Goal: Navigation & Orientation: Find specific page/section

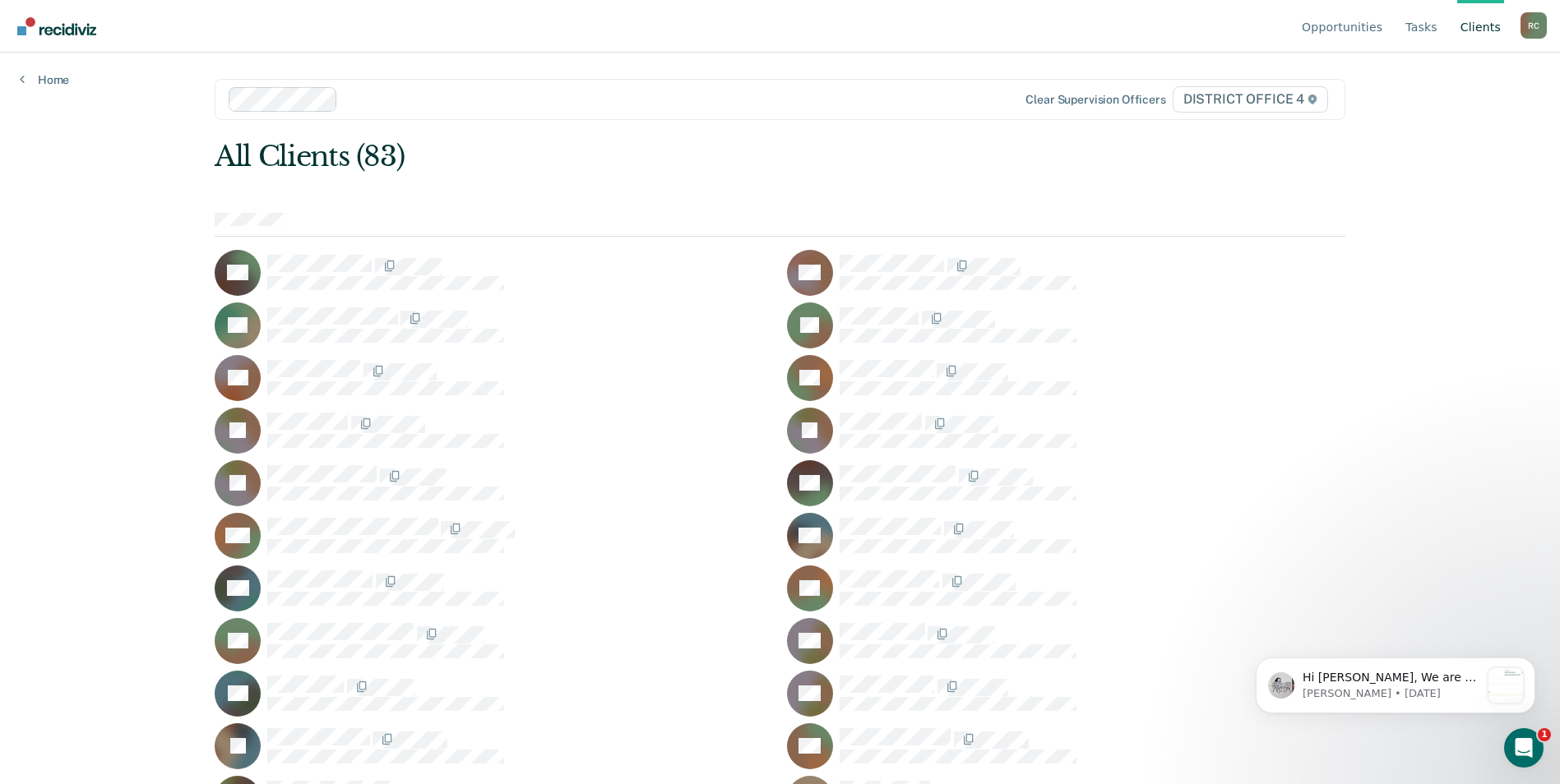
click at [1494, 27] on link "Client s" at bounding box center [1480, 26] width 47 height 53
click at [1417, 26] on link "Tasks" at bounding box center [1421, 26] width 39 height 53
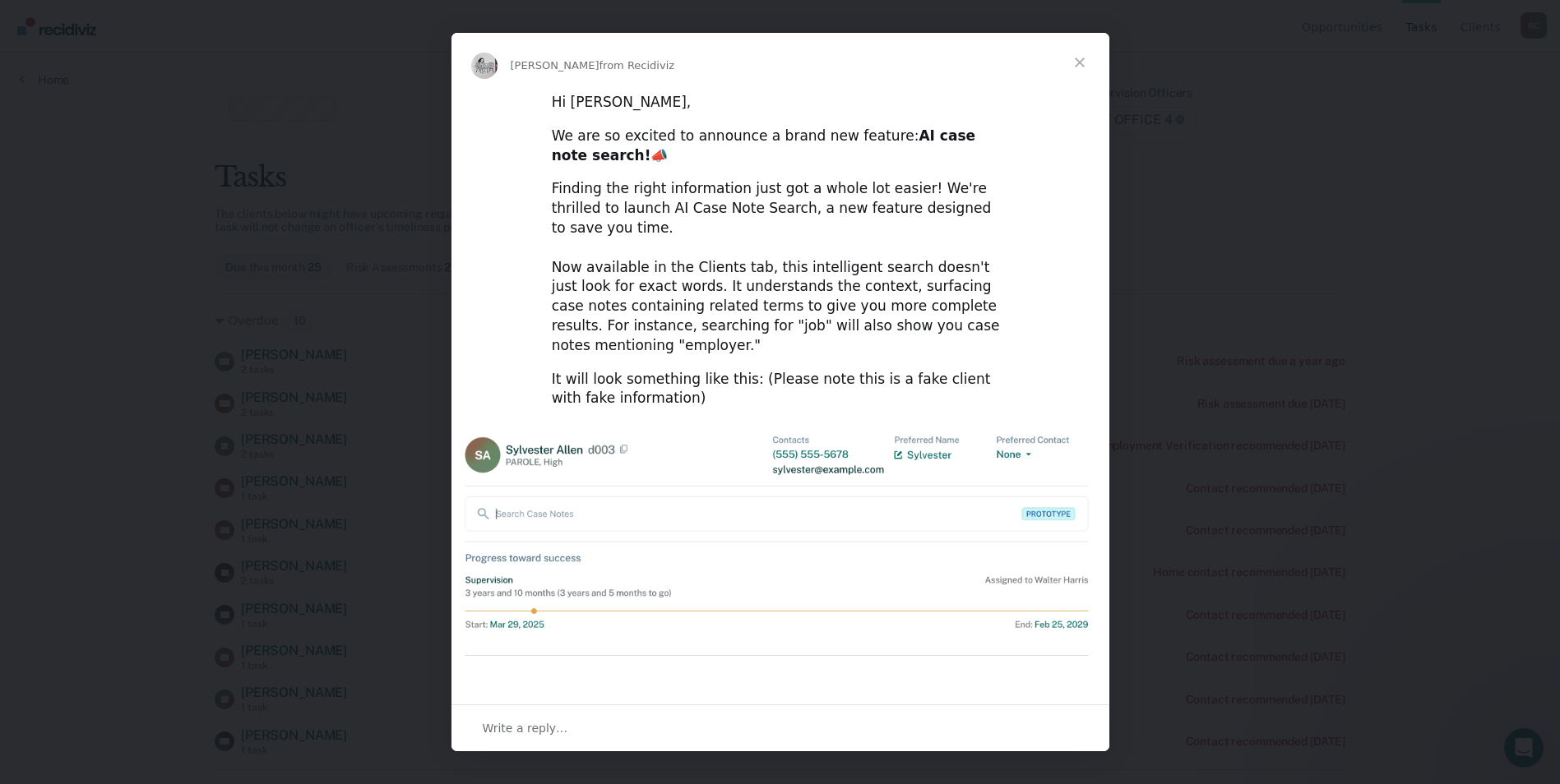
click at [1082, 65] on span "Close" at bounding box center [1079, 63] width 60 height 60
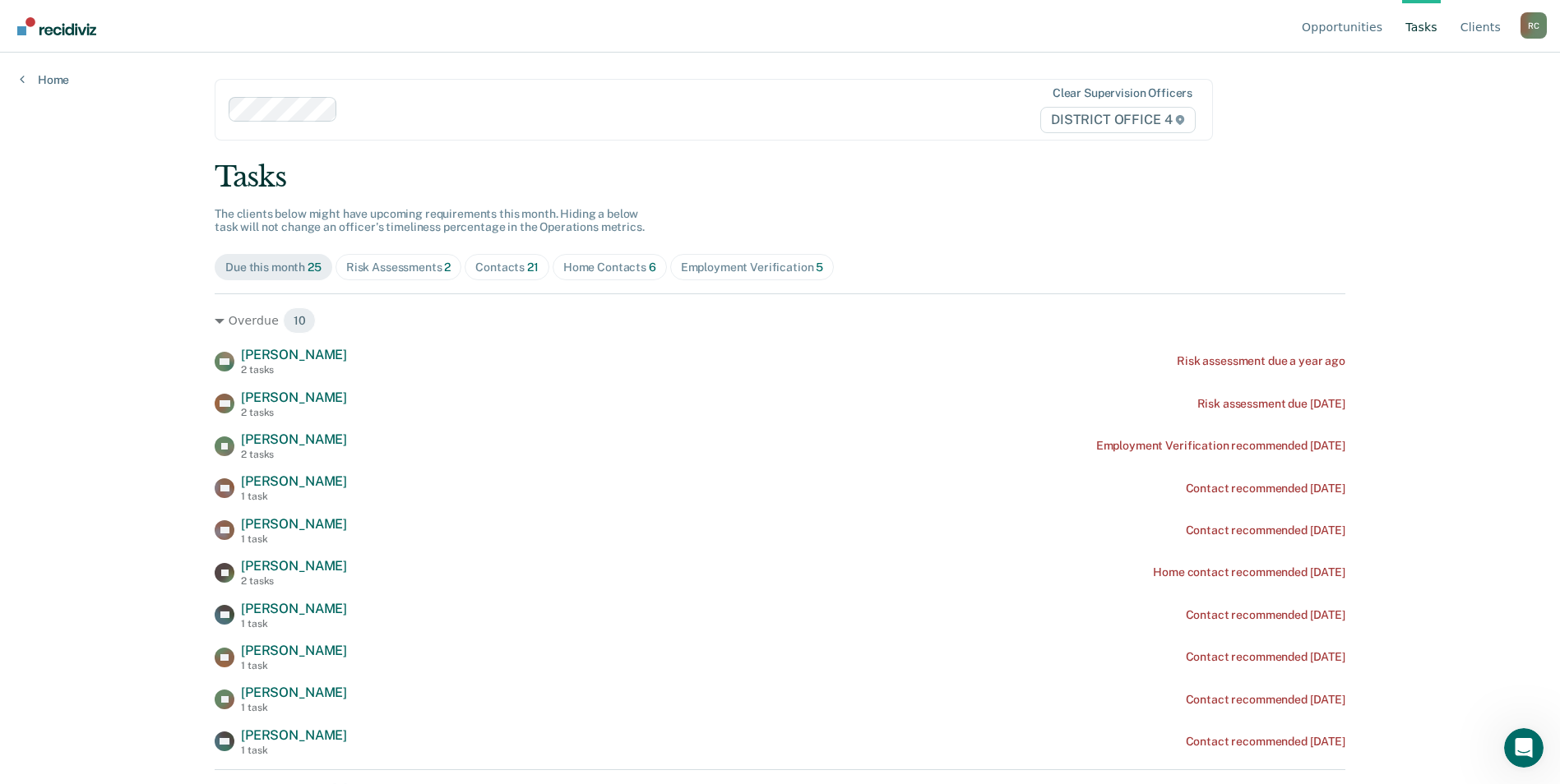
click at [373, 264] on div "Risk Assessments 2" at bounding box center [399, 267] width 105 height 14
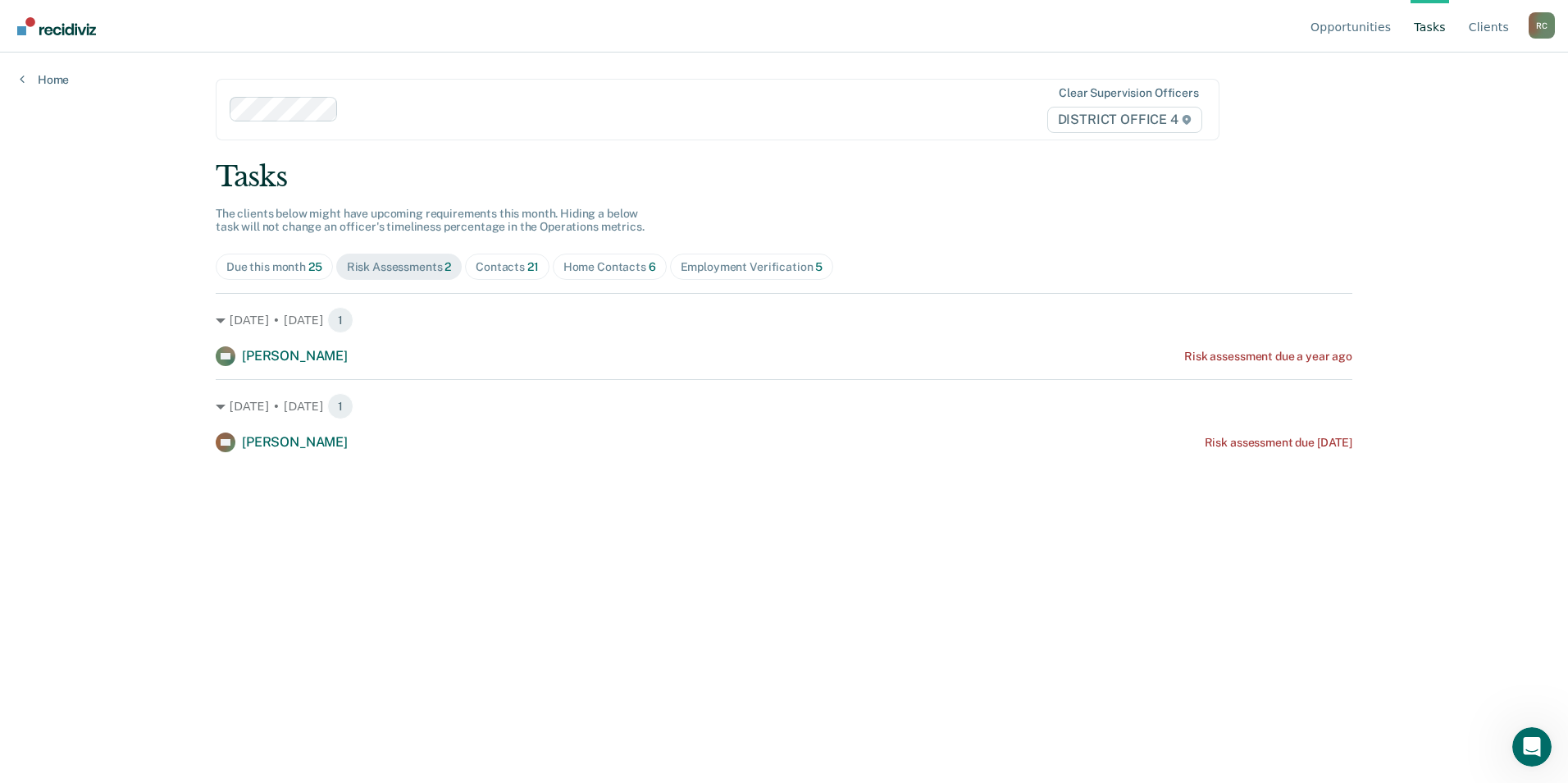
drag, startPoint x: 512, startPoint y: 262, endPoint x: 558, endPoint y: 268, distance: 46.4
click at [512, 262] on div "Contacts 21" at bounding box center [507, 267] width 63 height 14
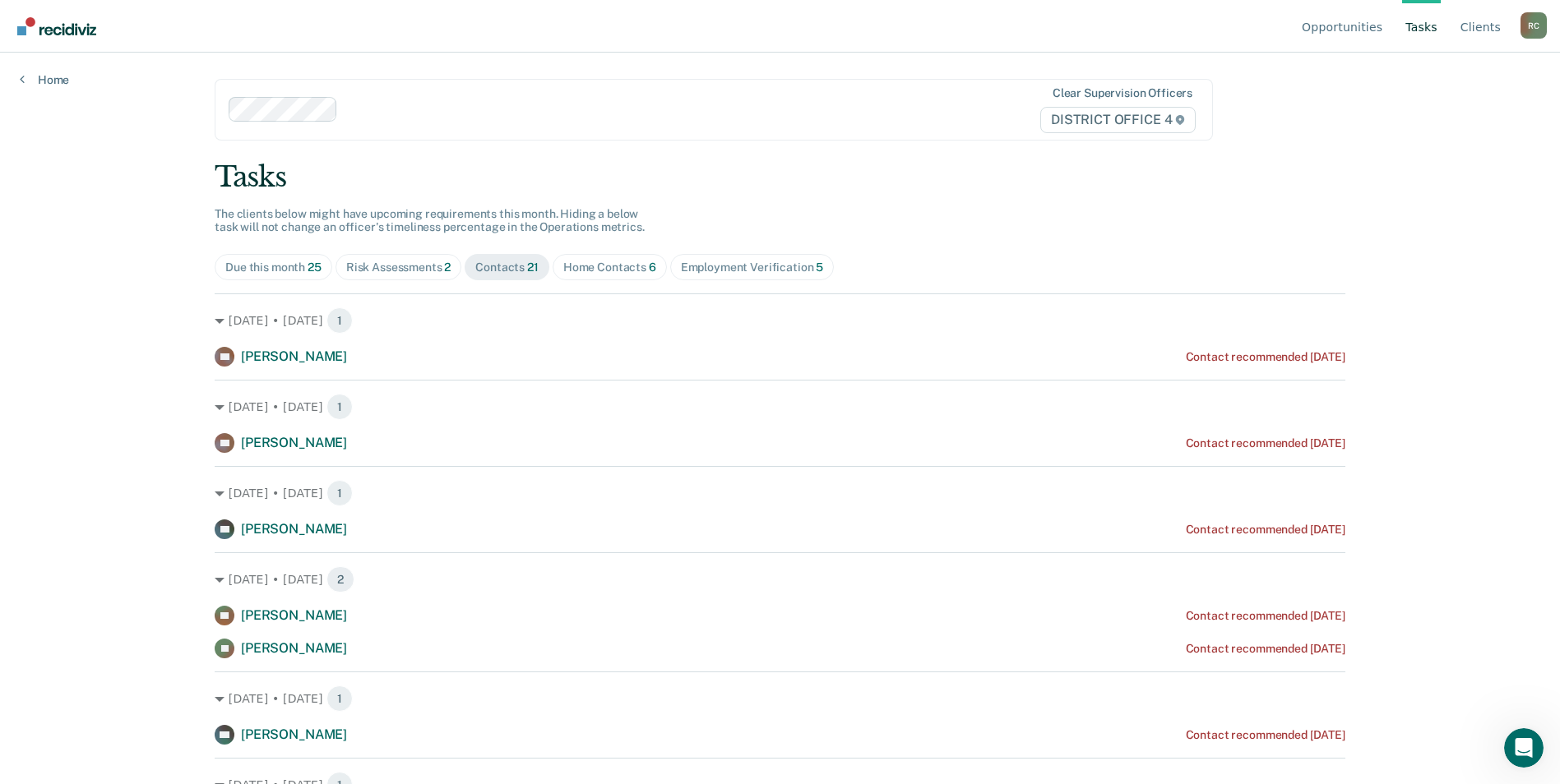
click at [602, 261] on div "Home Contacts 6" at bounding box center [610, 267] width 93 height 14
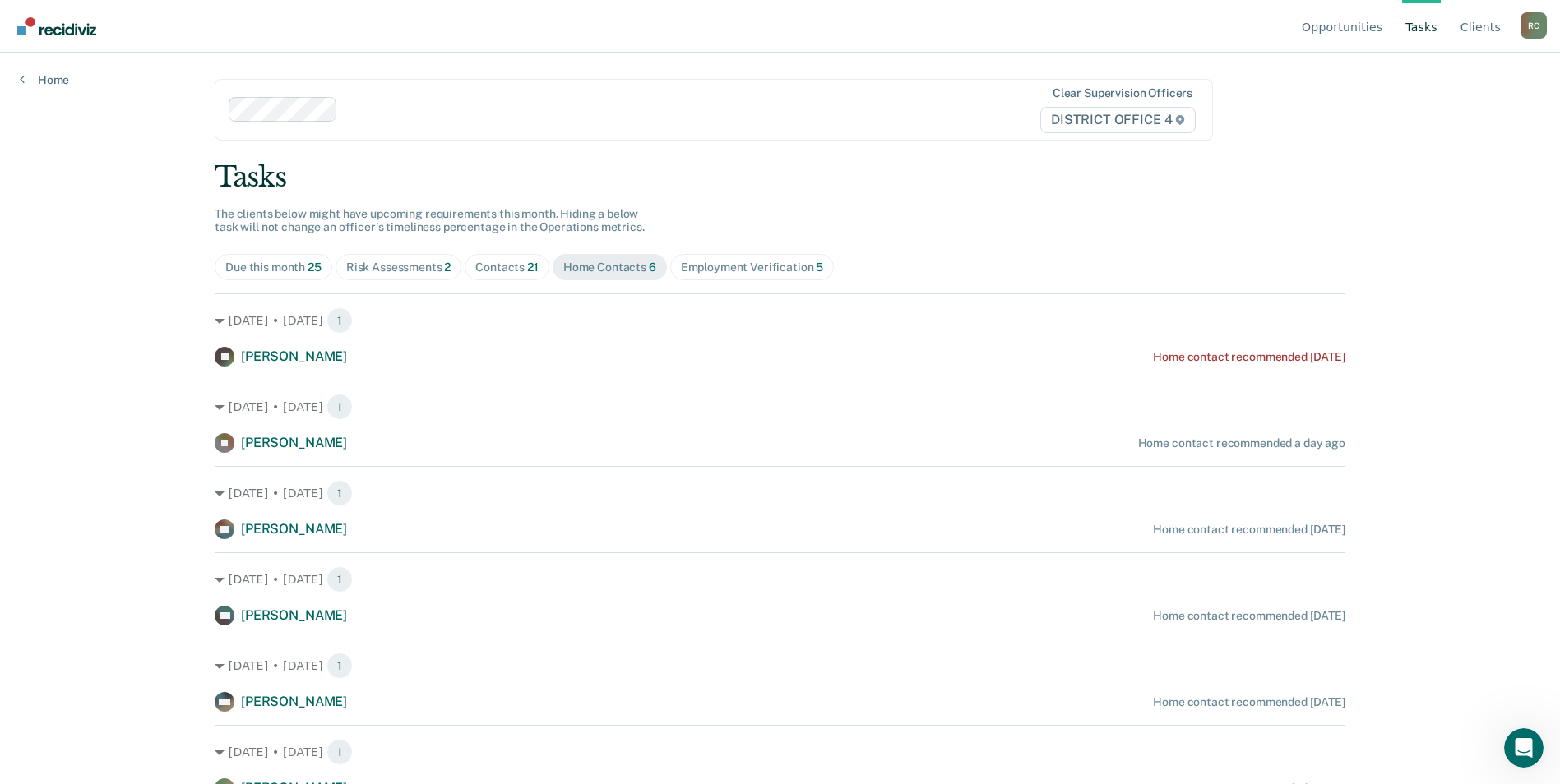
click at [509, 259] on span "Contacts 21" at bounding box center [506, 267] width 84 height 26
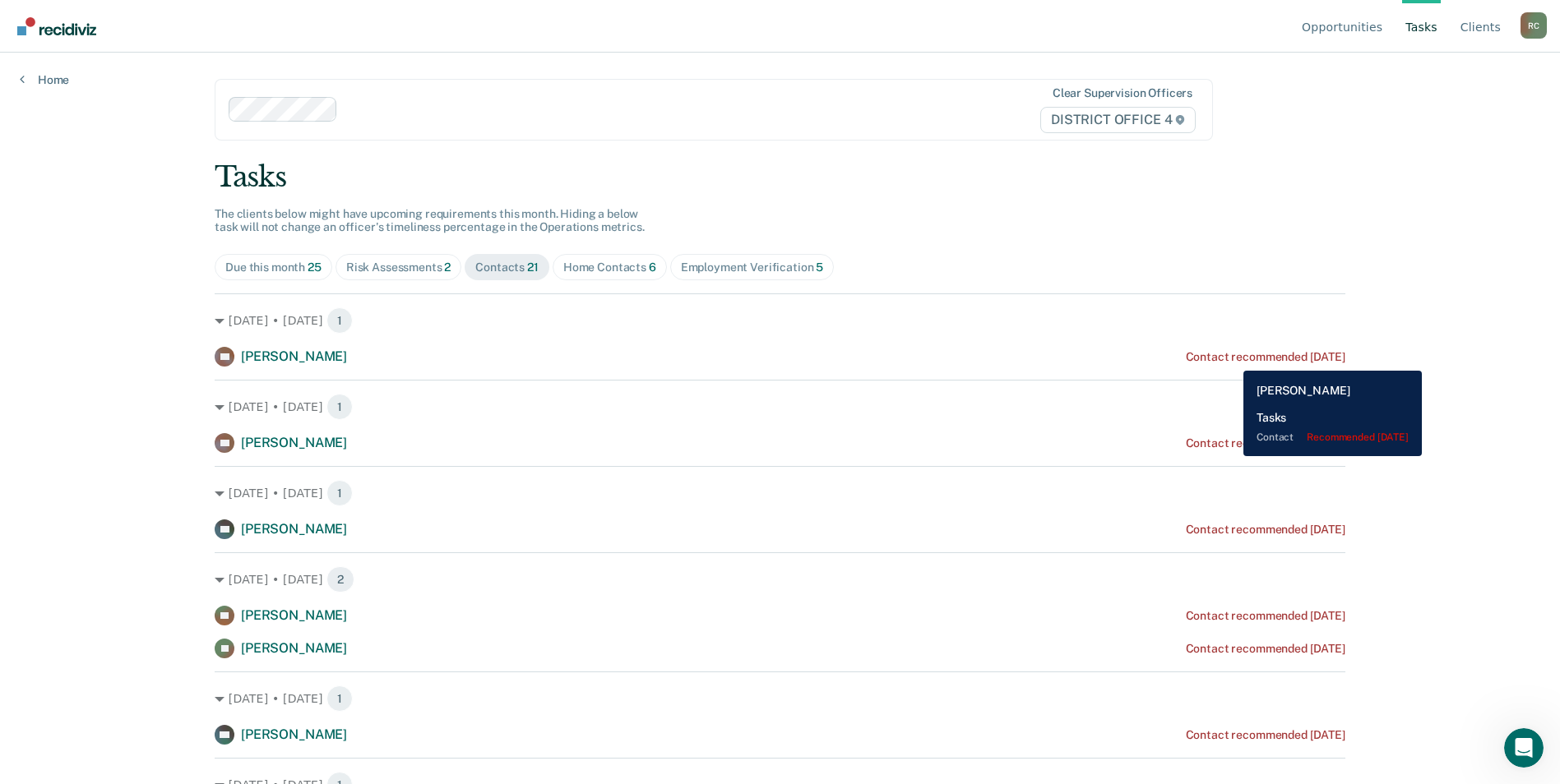
click at [1230, 357] on div "Contact recommended [DATE]" at bounding box center [1265, 357] width 160 height 14
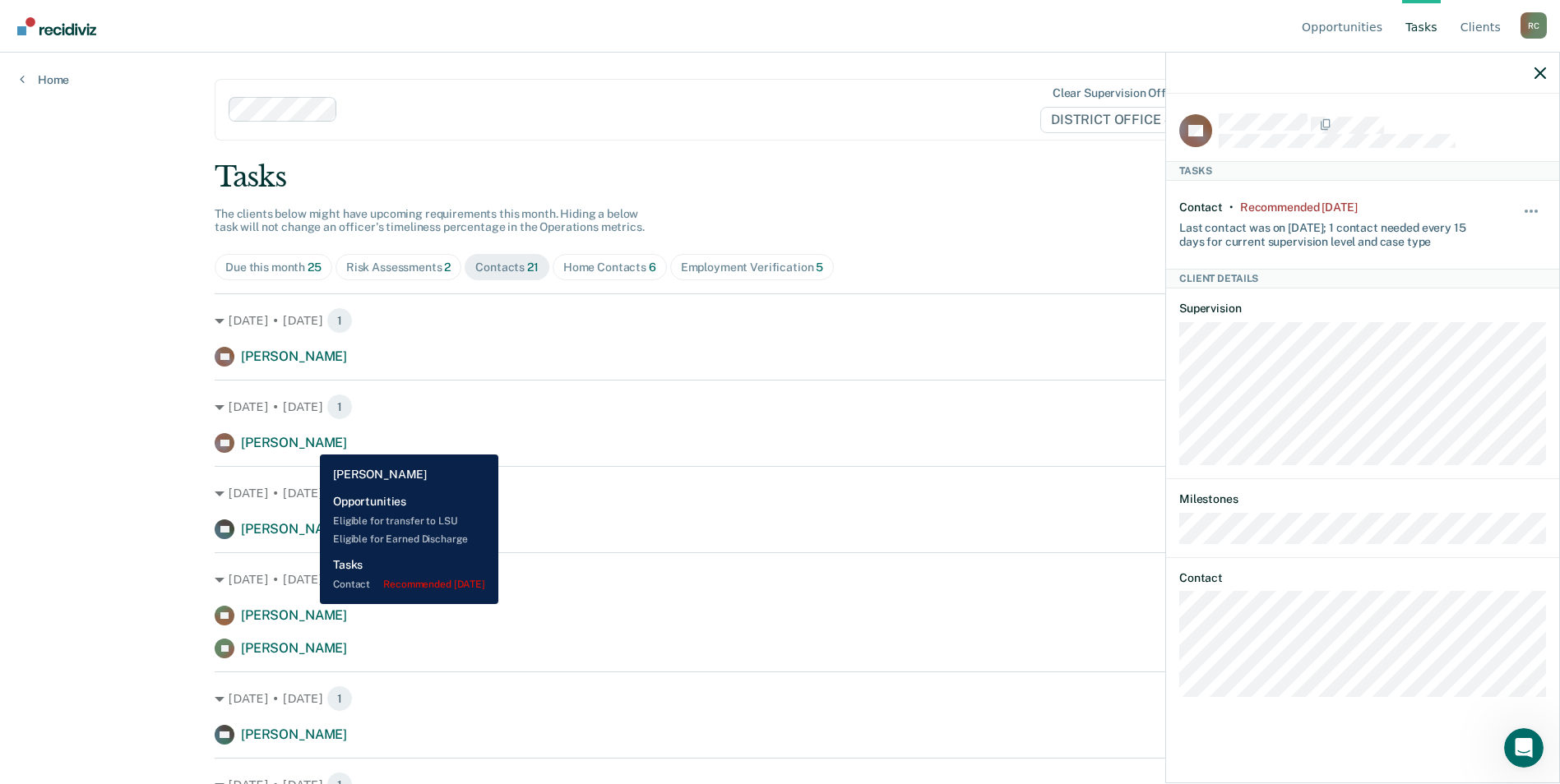
click at [308, 442] on span "[PERSON_NAME]" at bounding box center [294, 443] width 106 height 16
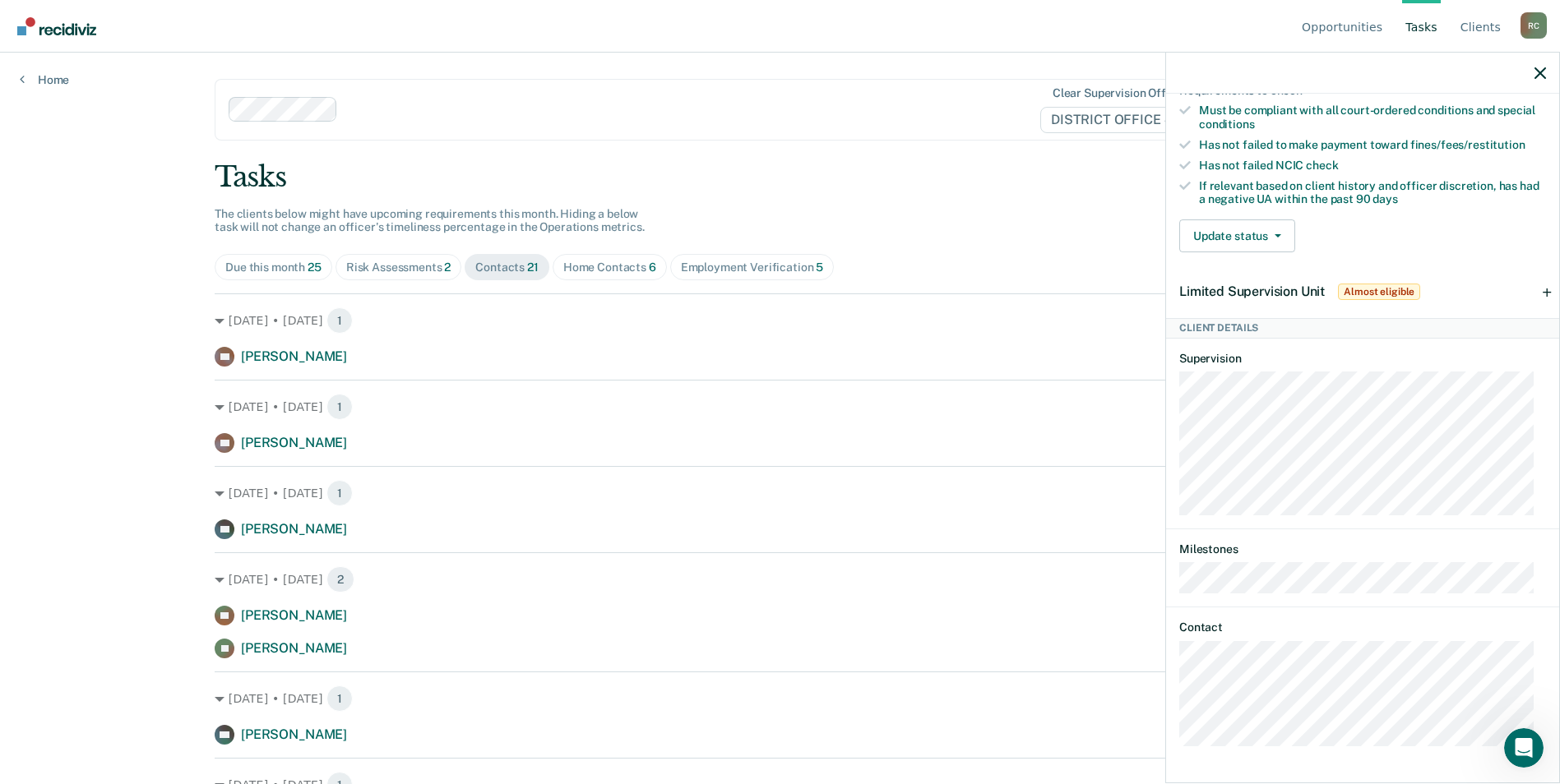
scroll to position [380, 0]
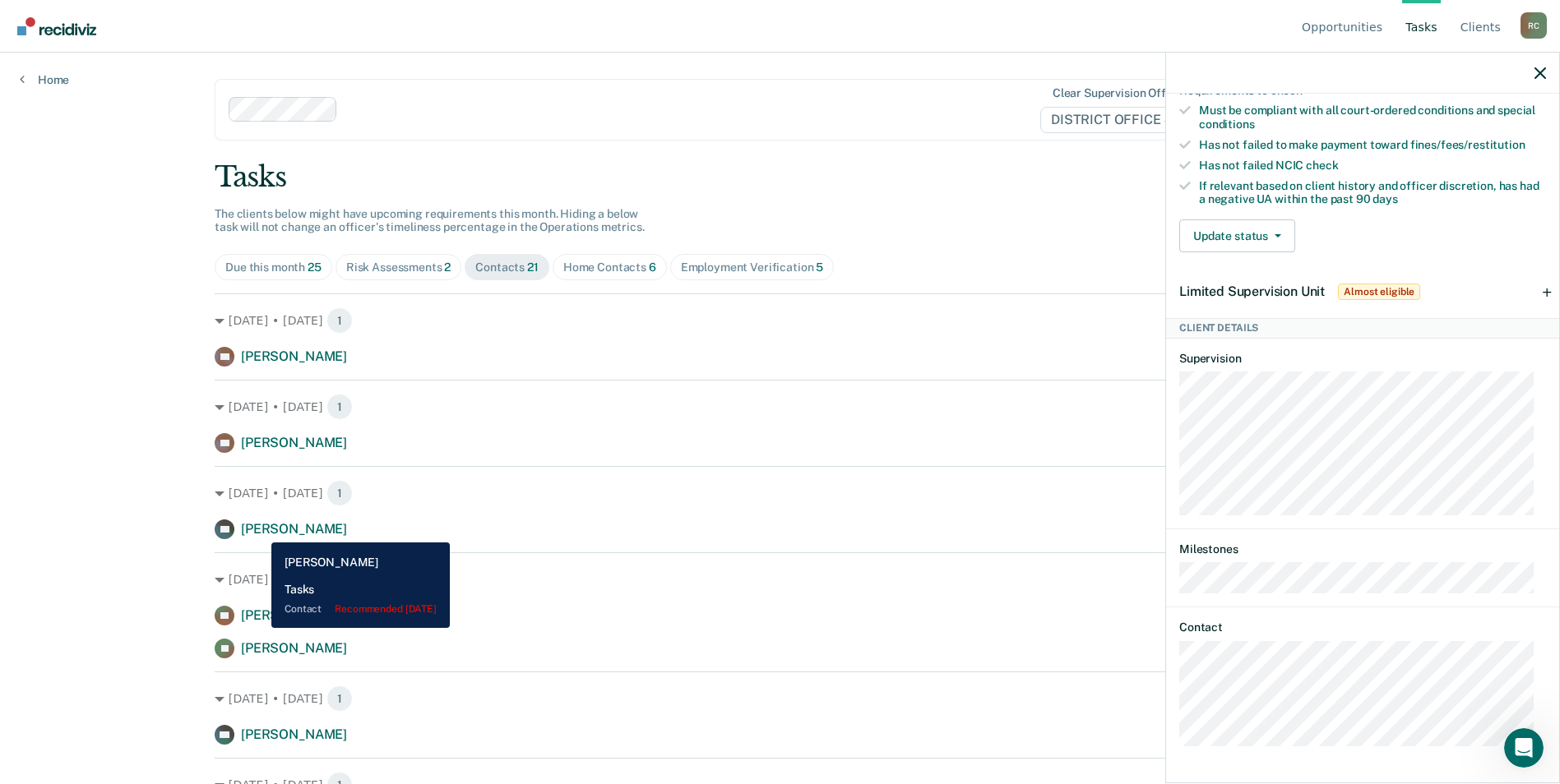
click at [259, 530] on span "[PERSON_NAME]" at bounding box center [294, 529] width 106 height 16
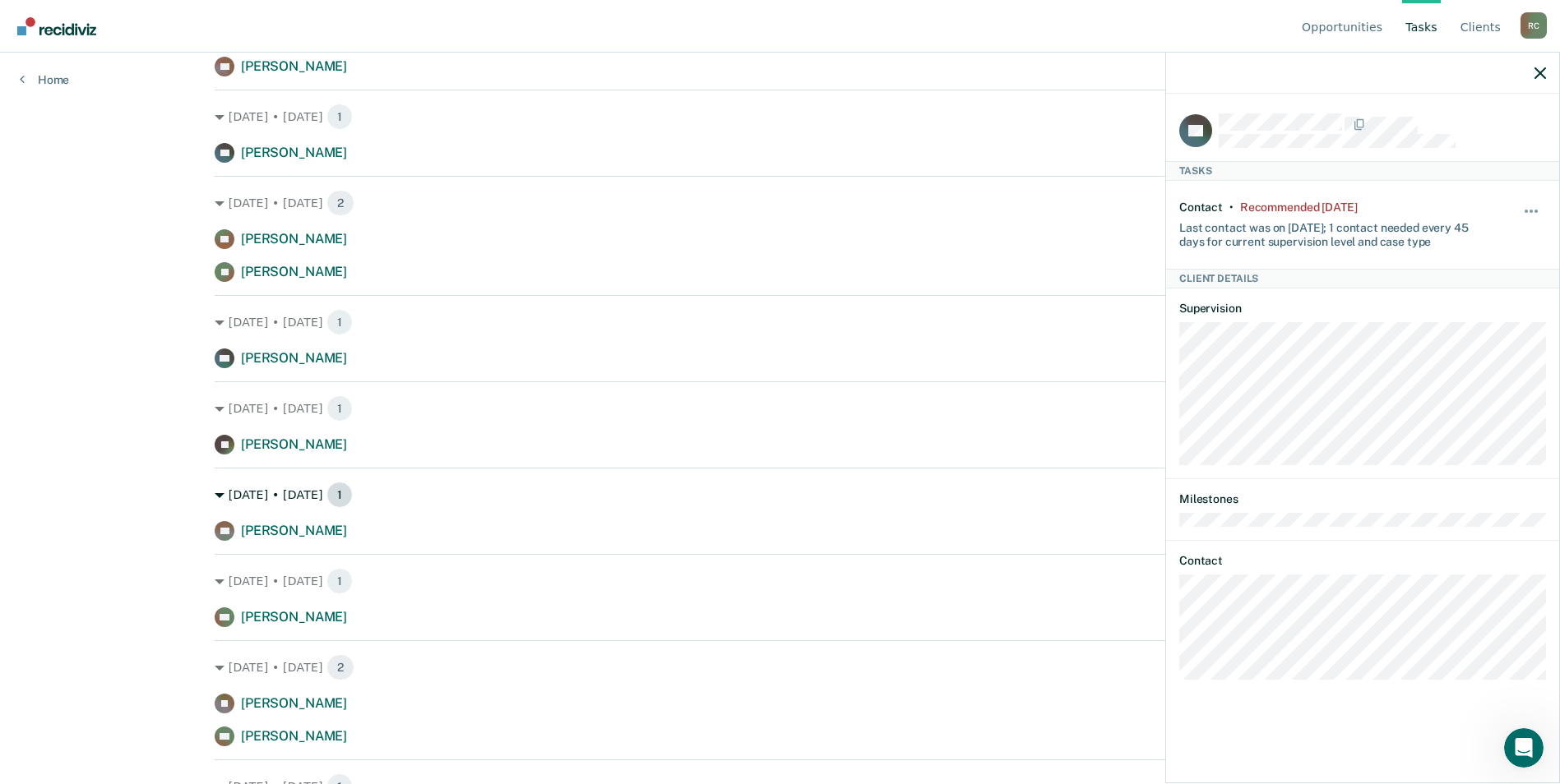
scroll to position [411, 0]
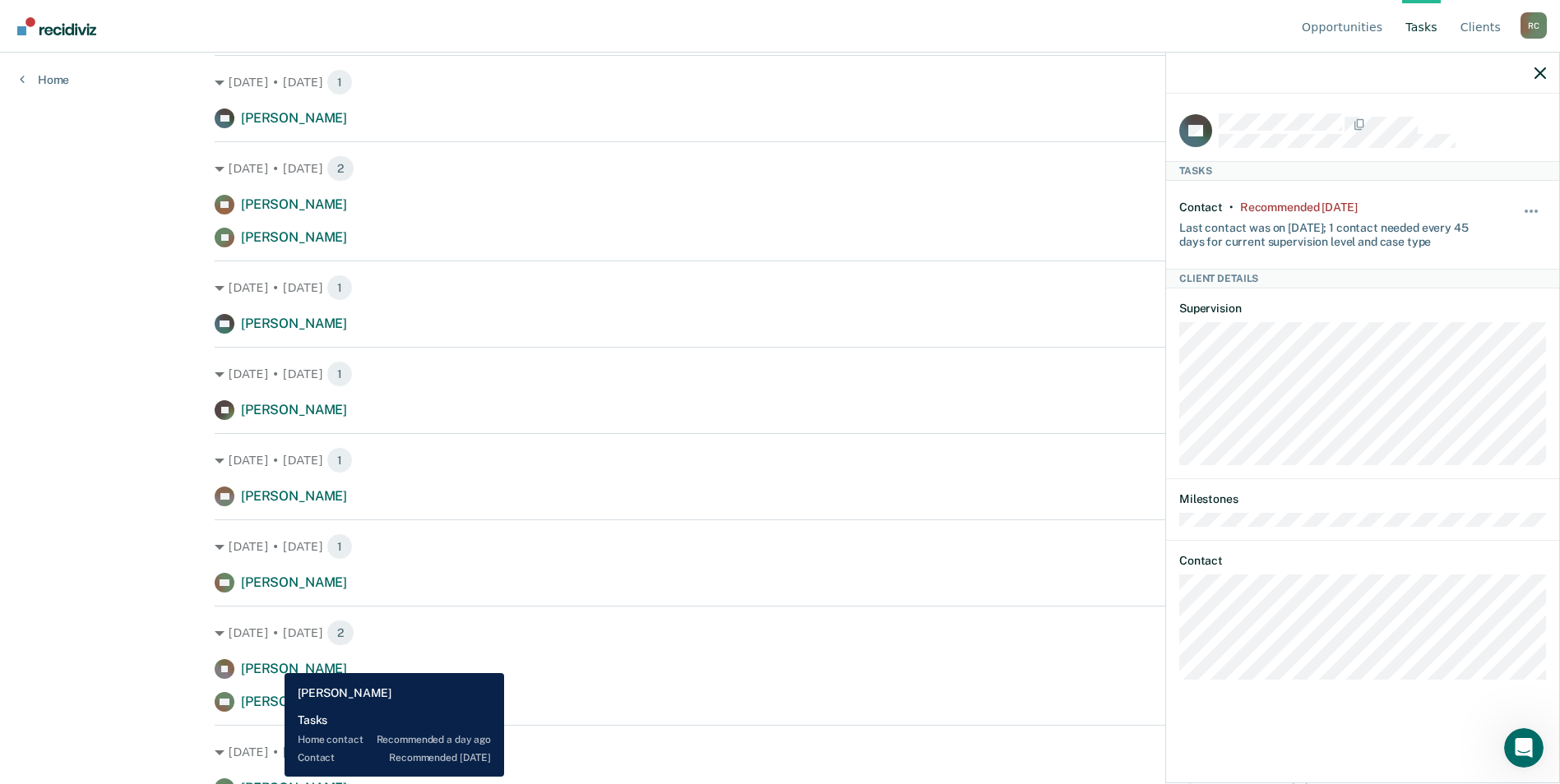
click at [272, 661] on span "[PERSON_NAME]" at bounding box center [294, 669] width 106 height 16
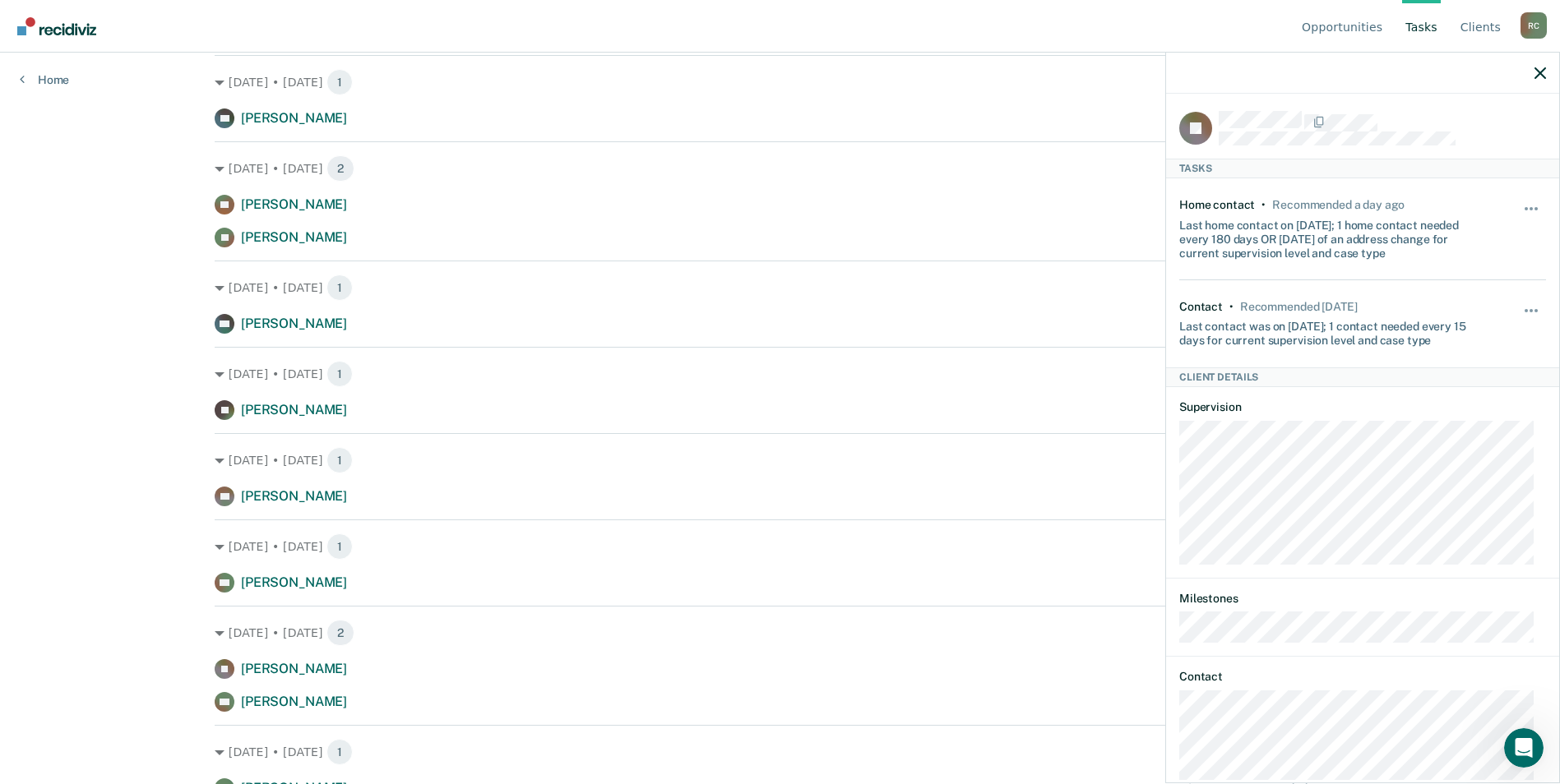
scroll to position [0, 0]
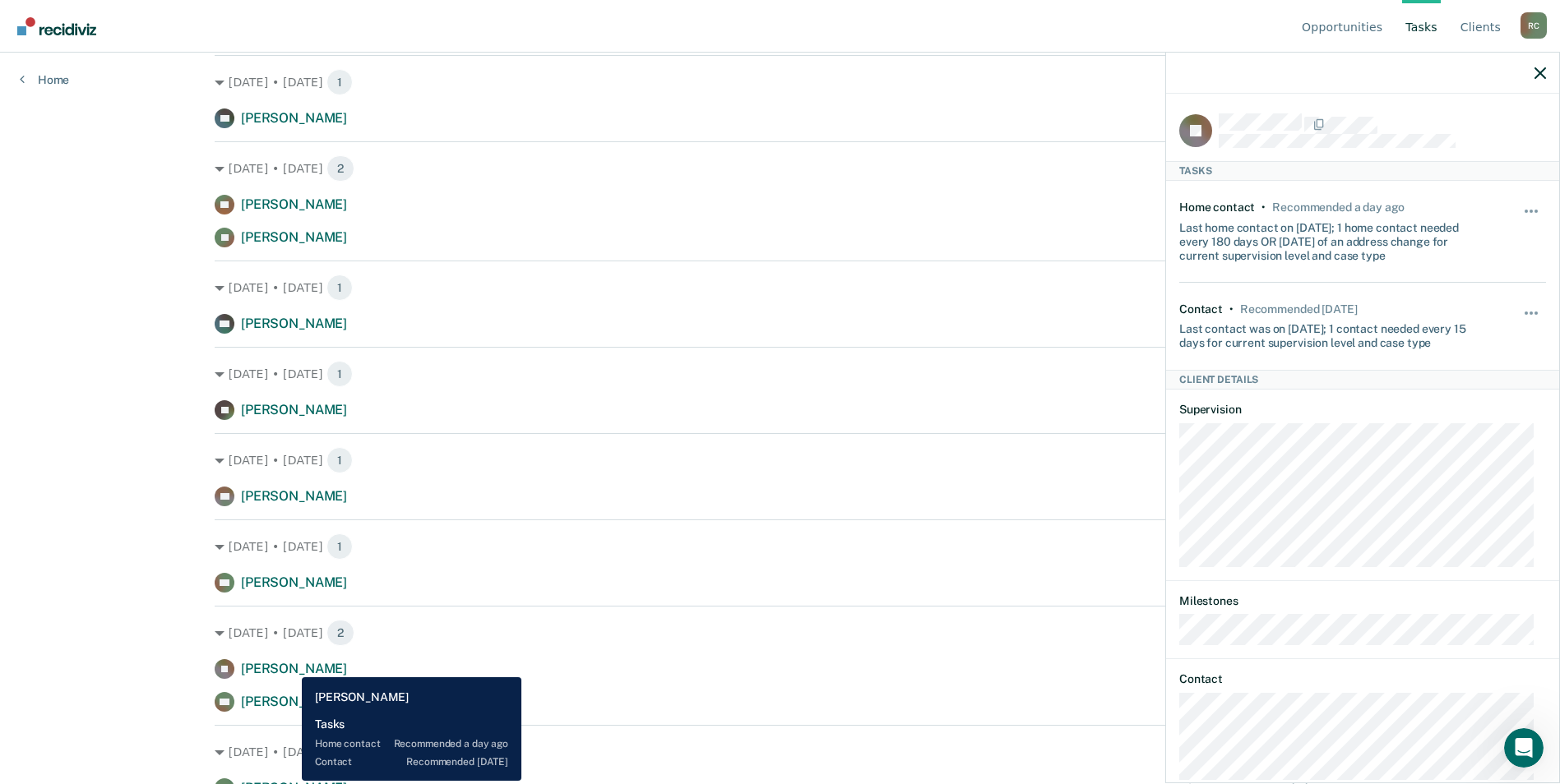
click at [289, 665] on span "[PERSON_NAME]" at bounding box center [294, 669] width 106 height 16
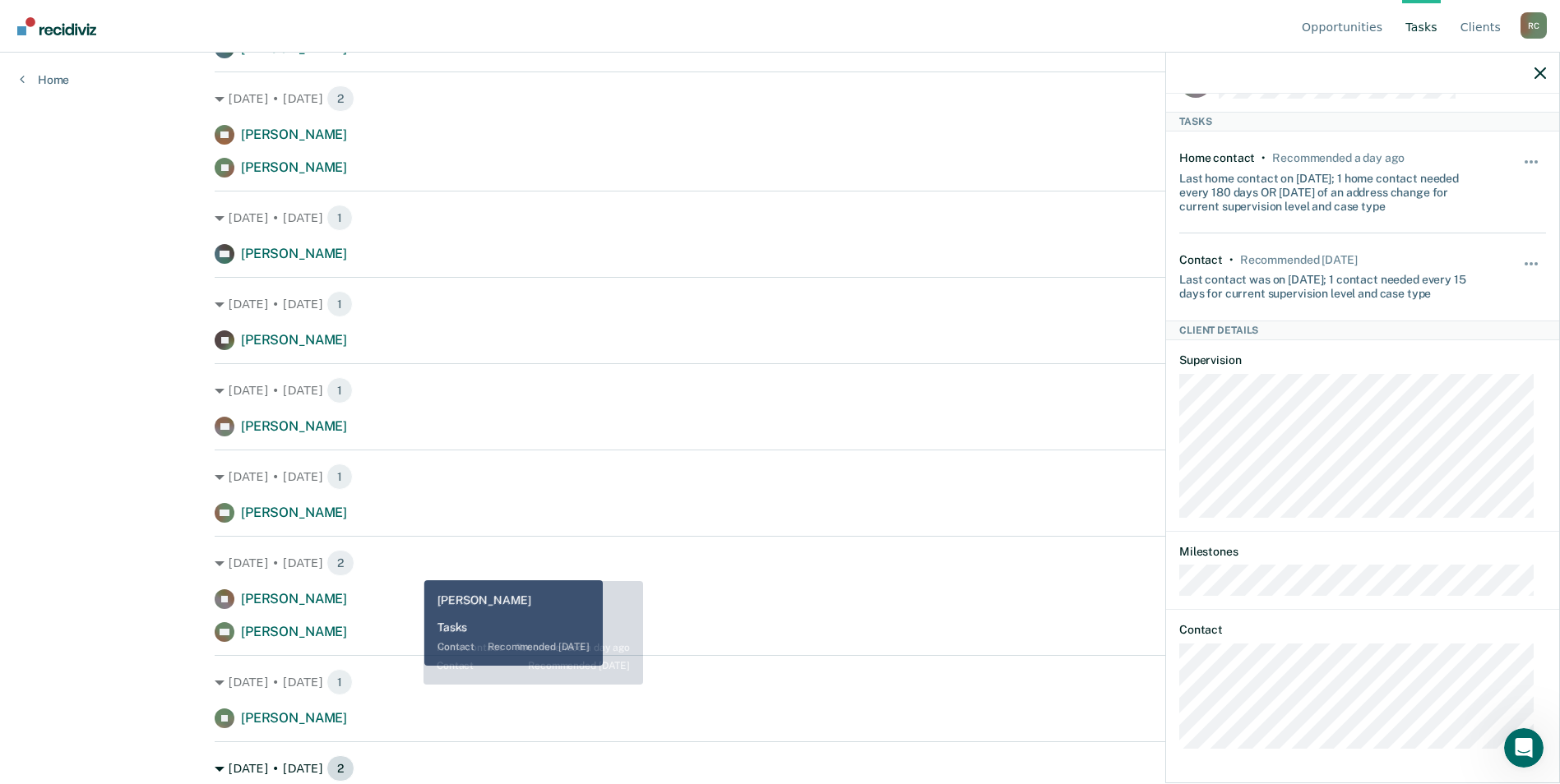
scroll to position [657, 0]
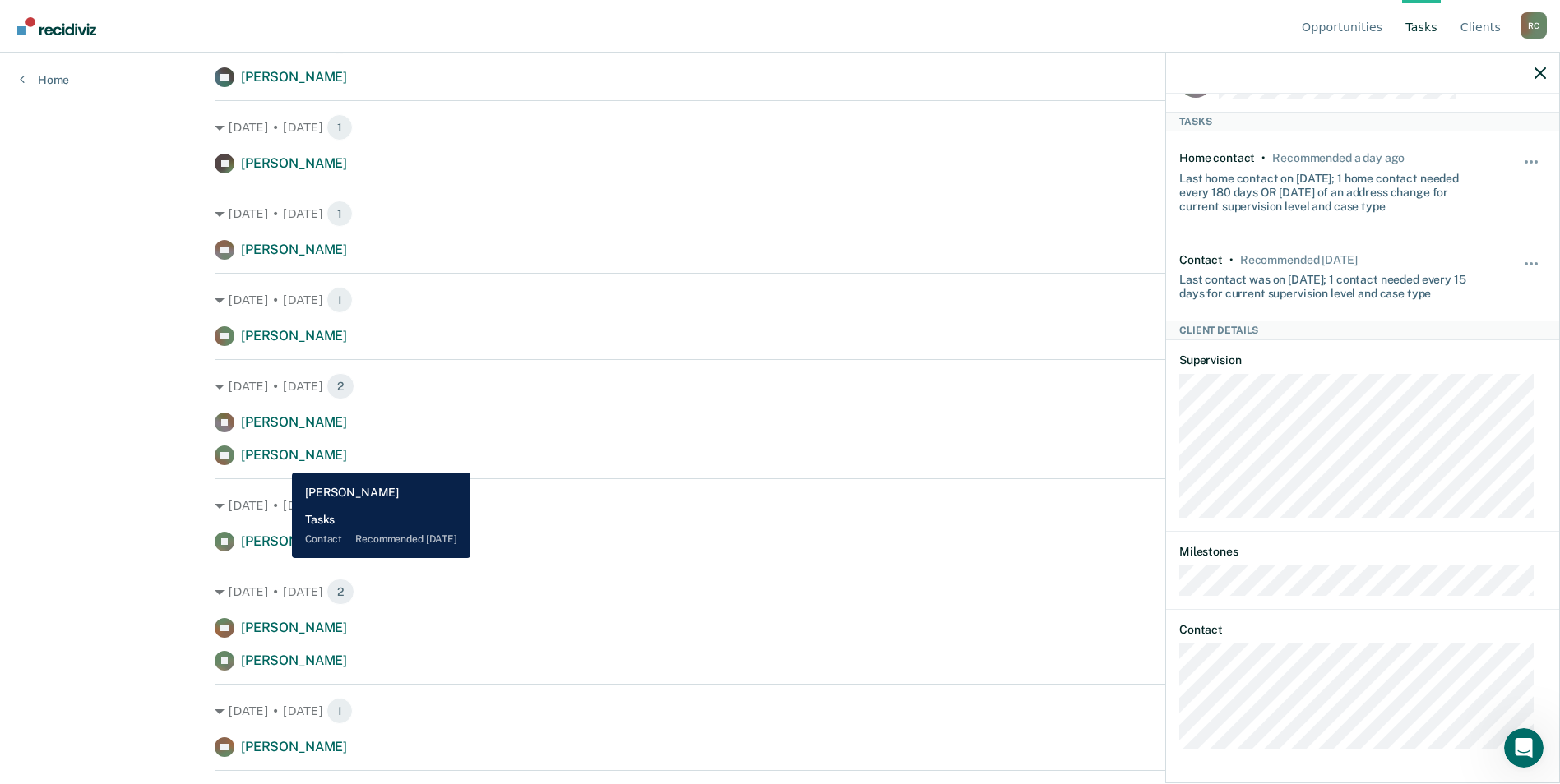
click at [280, 460] on span "[PERSON_NAME]" at bounding box center [294, 455] width 106 height 16
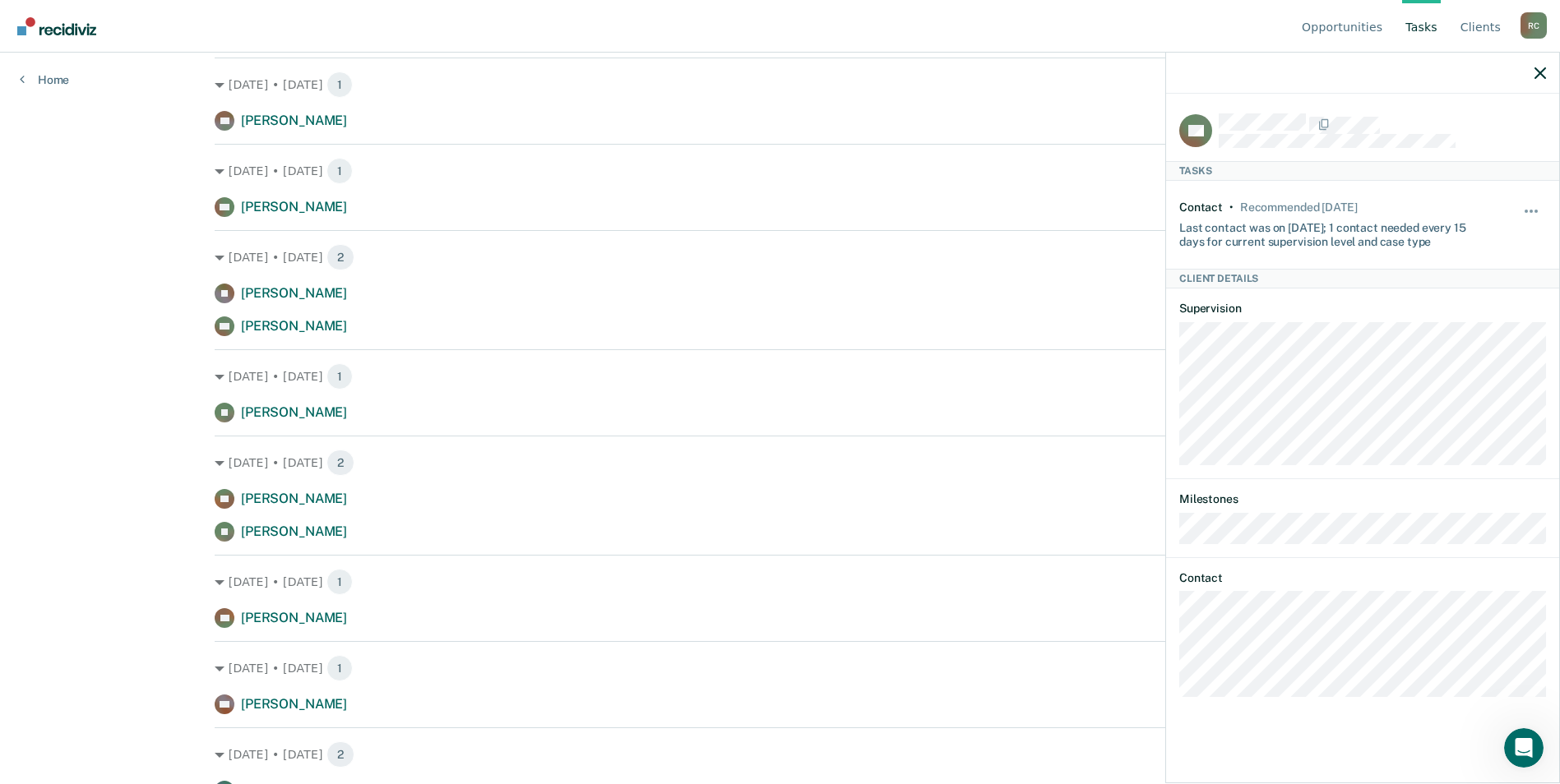
scroll to position [822, 0]
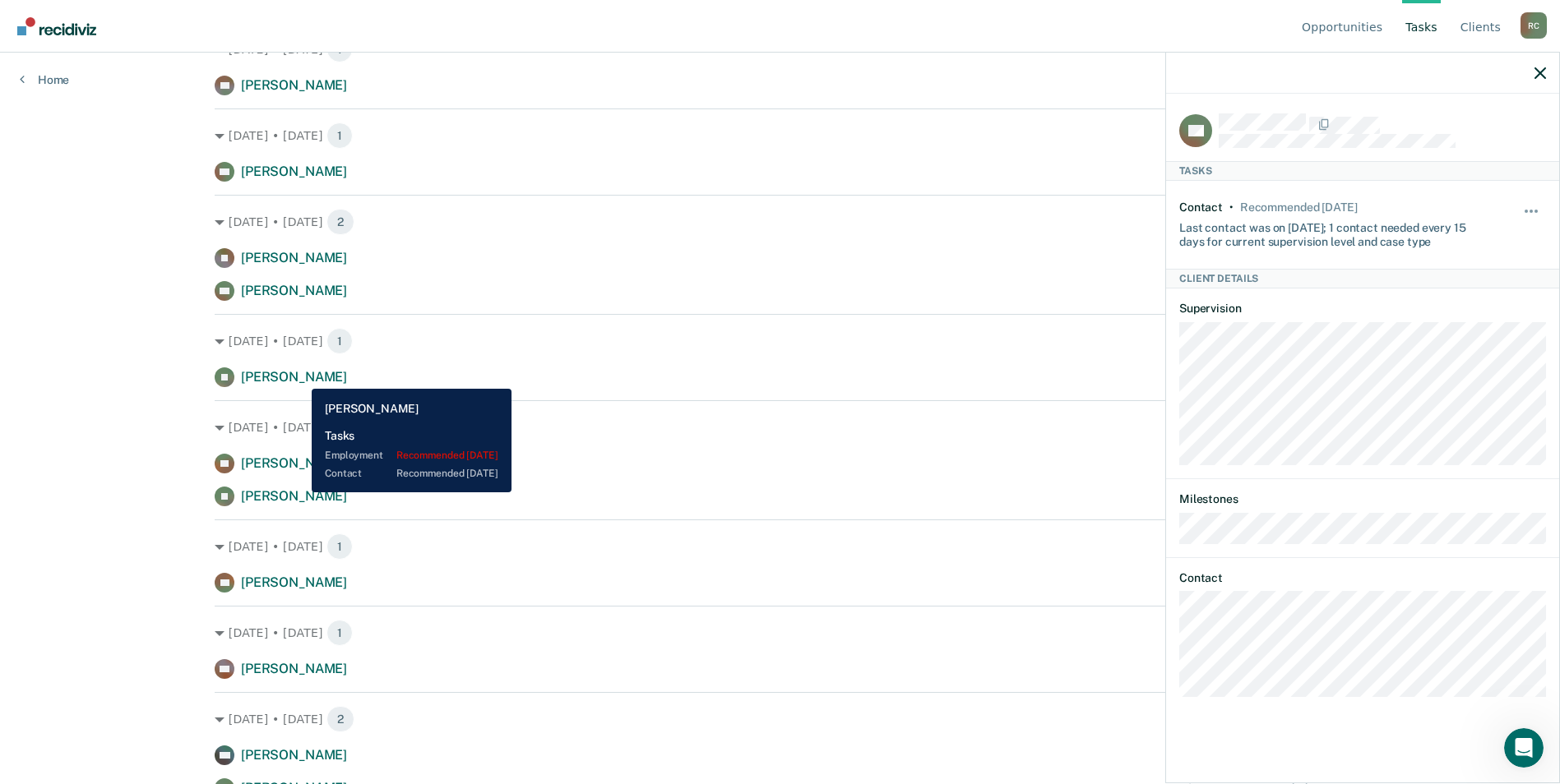
click at [299, 376] on span "[PERSON_NAME]" at bounding box center [294, 377] width 106 height 16
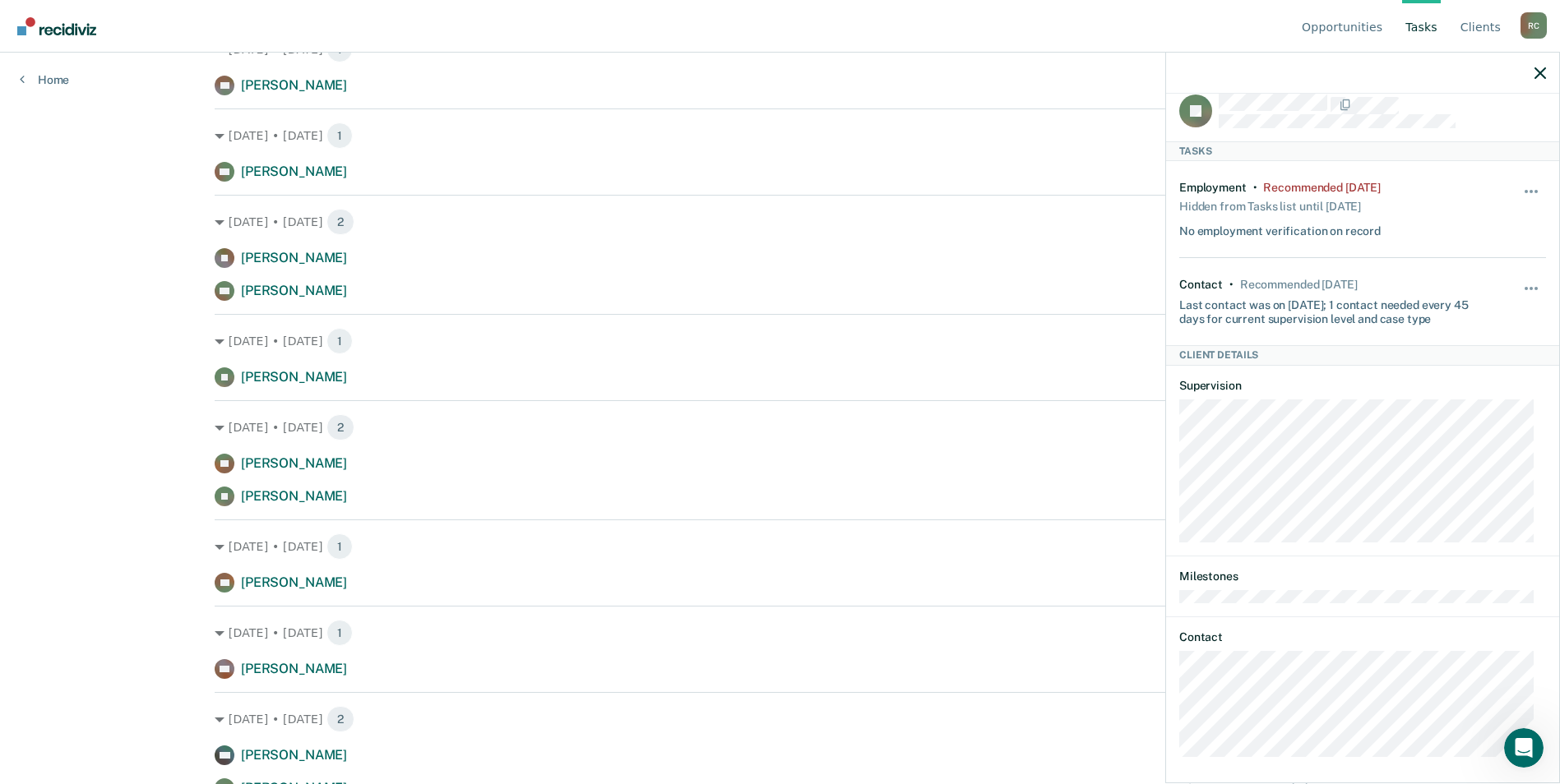
scroll to position [28, 0]
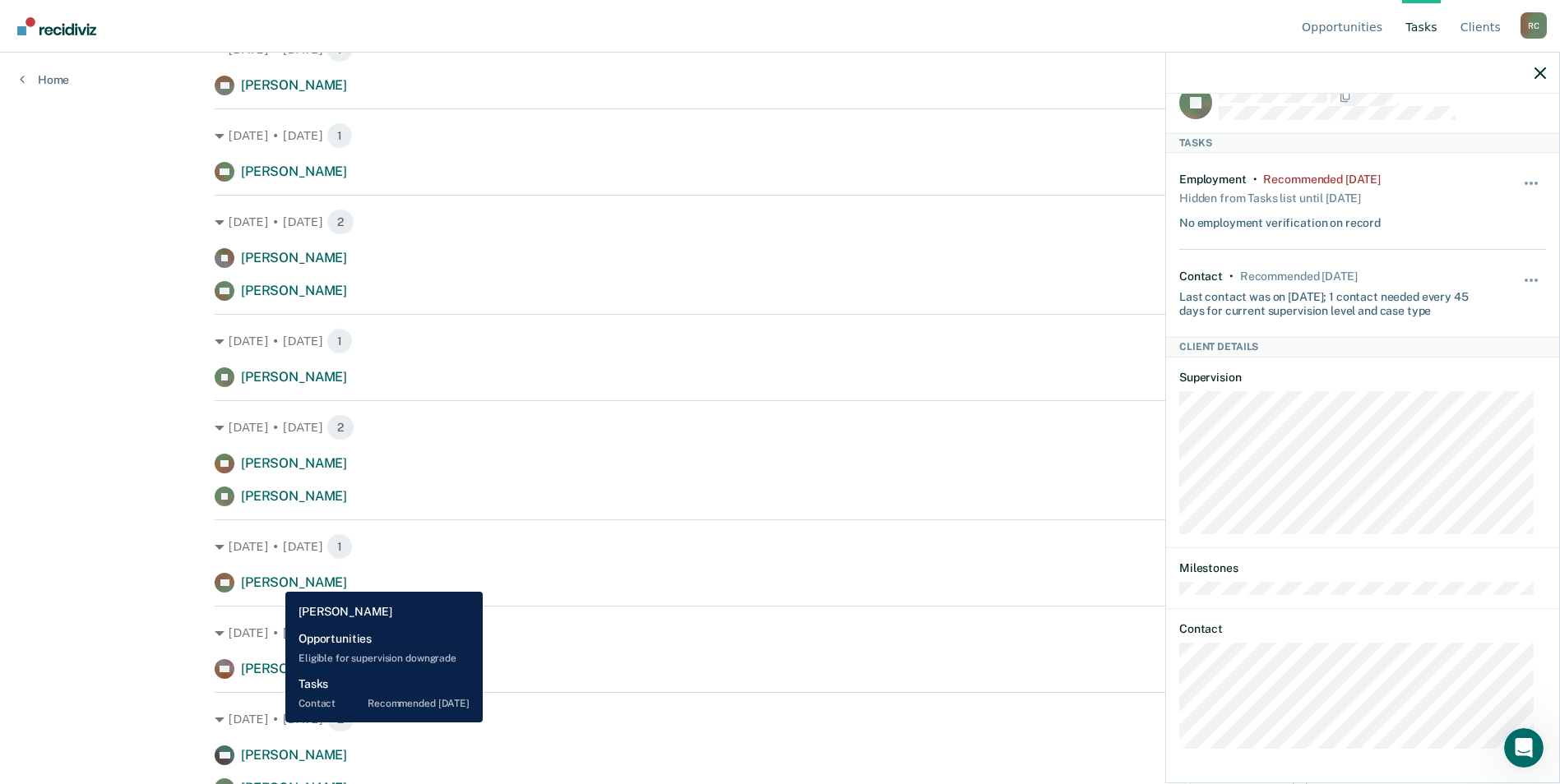
click at [273, 580] on span "[PERSON_NAME]" at bounding box center [294, 583] width 106 height 16
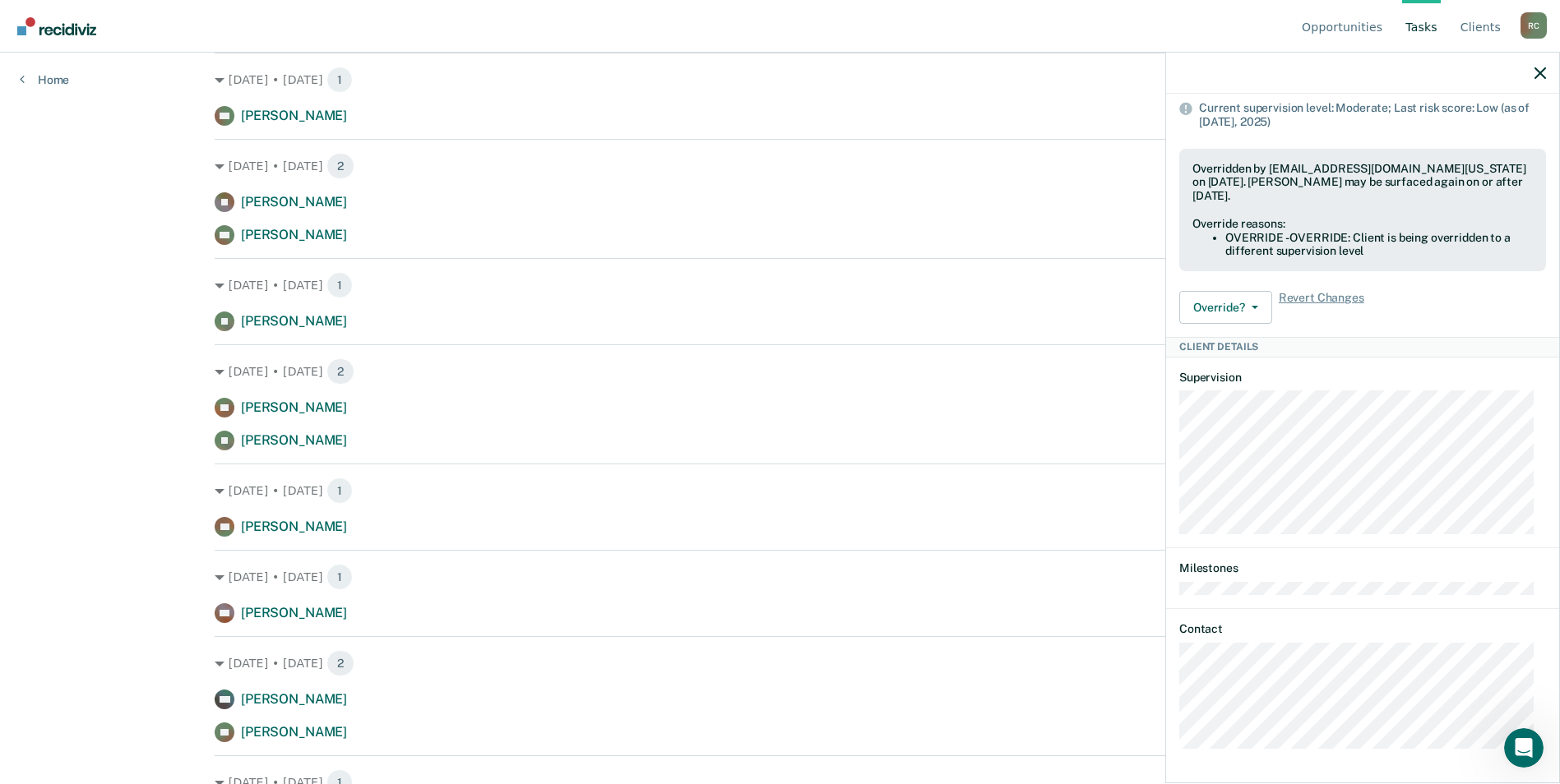
scroll to position [904, 0]
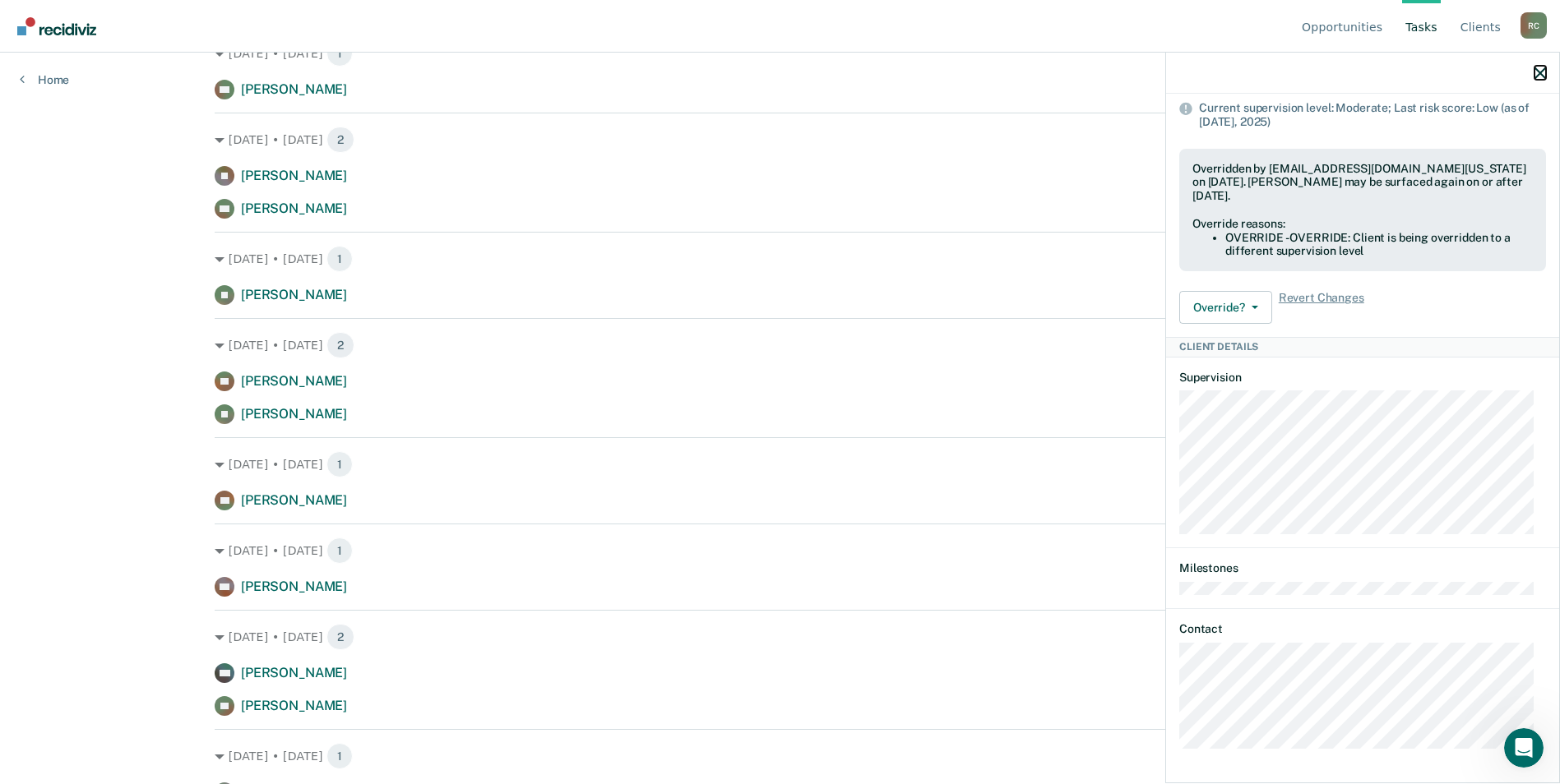
click at [1541, 70] on icon "button" at bounding box center [1540, 73] width 12 height 12
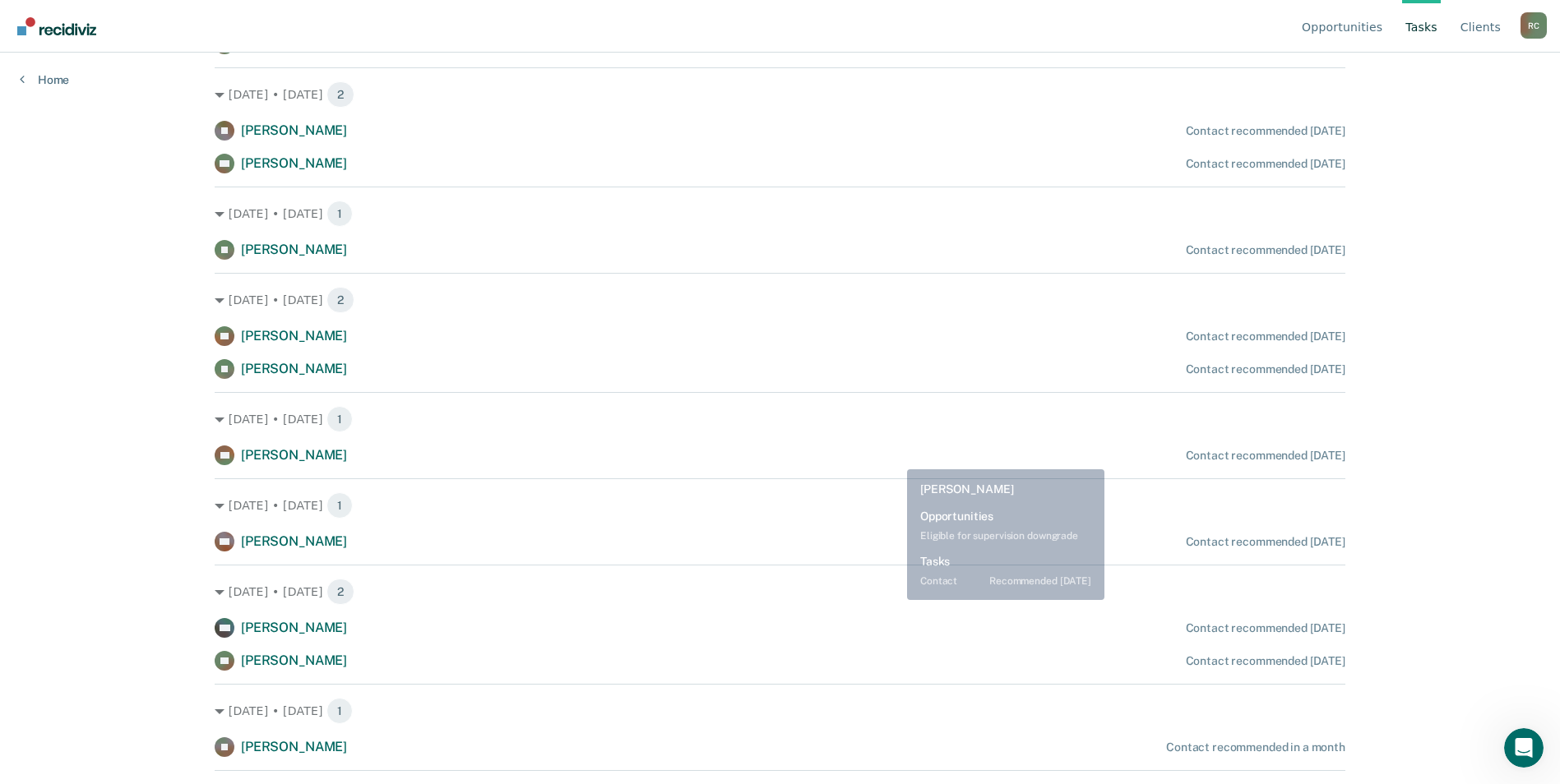
scroll to position [1041, 0]
